Goal: Task Accomplishment & Management: Use online tool/utility

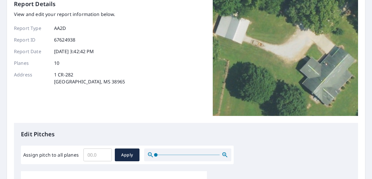
scroll to position [33, 0]
click at [94, 155] on input "Assign pitch to all planes" at bounding box center [97, 154] width 28 height 16
type input "5"
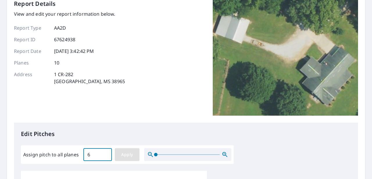
type input "6"
click at [125, 155] on span "Apply" at bounding box center [126, 154] width 15 height 7
type input "6"
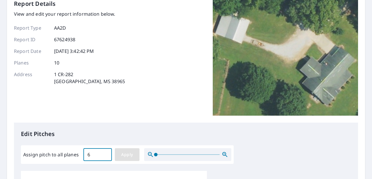
type input "6"
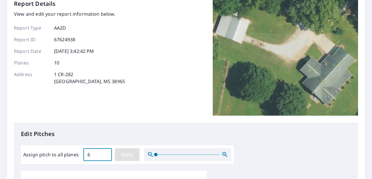
type input "6"
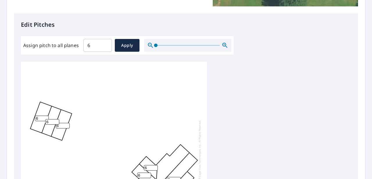
scroll to position [144, 0]
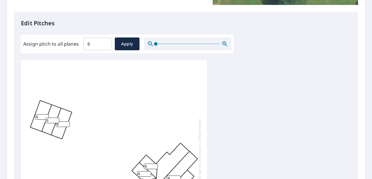
click at [63, 124] on input "6" at bounding box center [63, 124] width 14 height 6
type input "3"
click at [50, 120] on input "6" at bounding box center [52, 121] width 14 height 6
type input "3"
click at [38, 119] on input "6" at bounding box center [42, 117] width 14 height 6
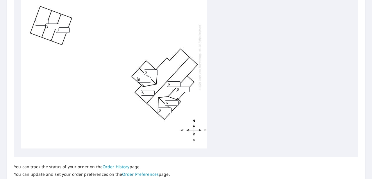
scroll to position [281, 0]
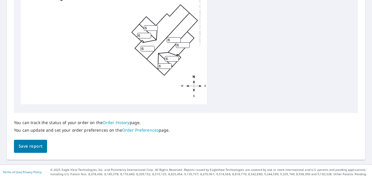
type input "1"
click at [33, 146] on span "Save report" at bounding box center [31, 146] width 24 height 7
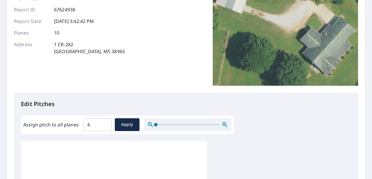
scroll to position [0, 0]
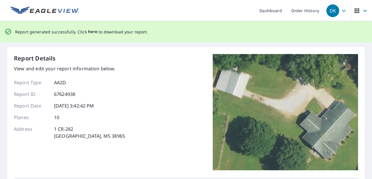
click at [88, 31] on span "here" at bounding box center [93, 31] width 10 height 7
